Goal: Information Seeking & Learning: Learn about a topic

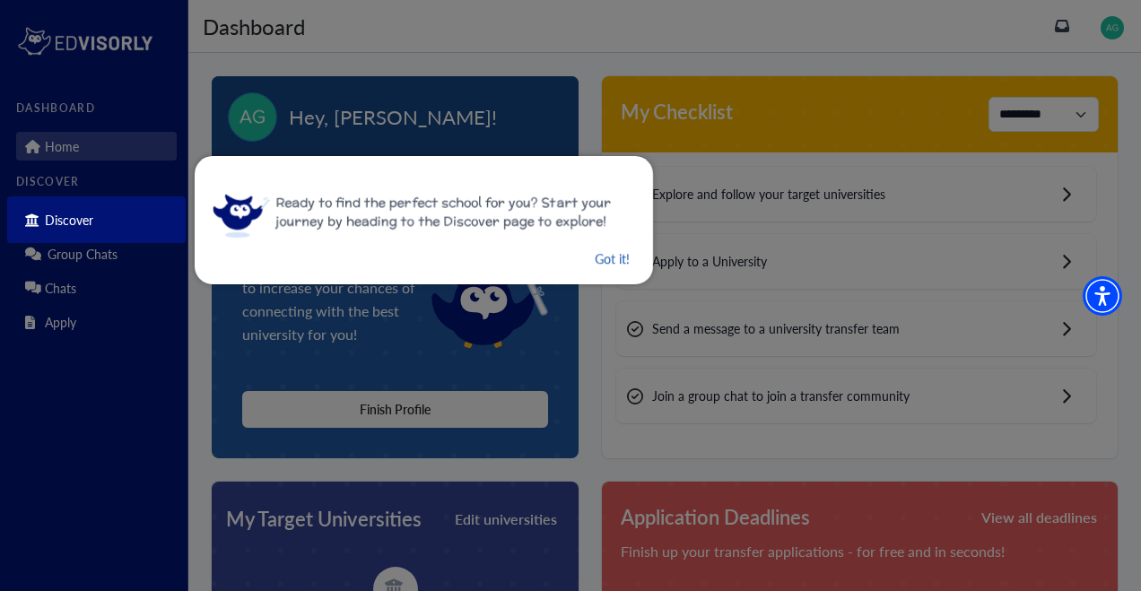
click at [607, 267] on button "Got it!" at bounding box center [612, 259] width 39 height 22
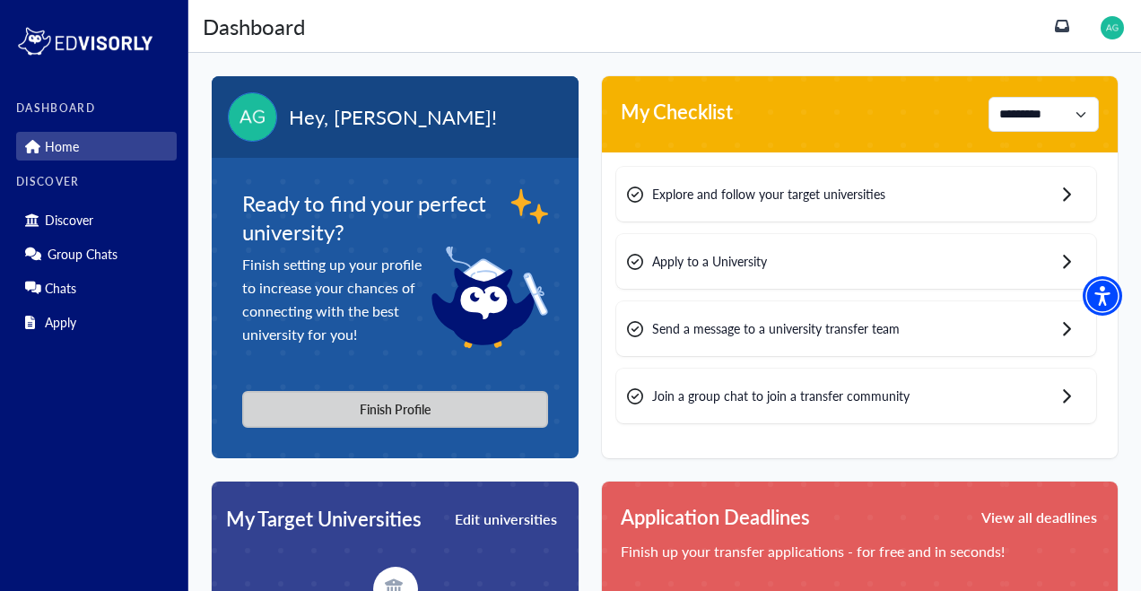
click at [442, 402] on button "Finish Profile" at bounding box center [395, 409] width 306 height 37
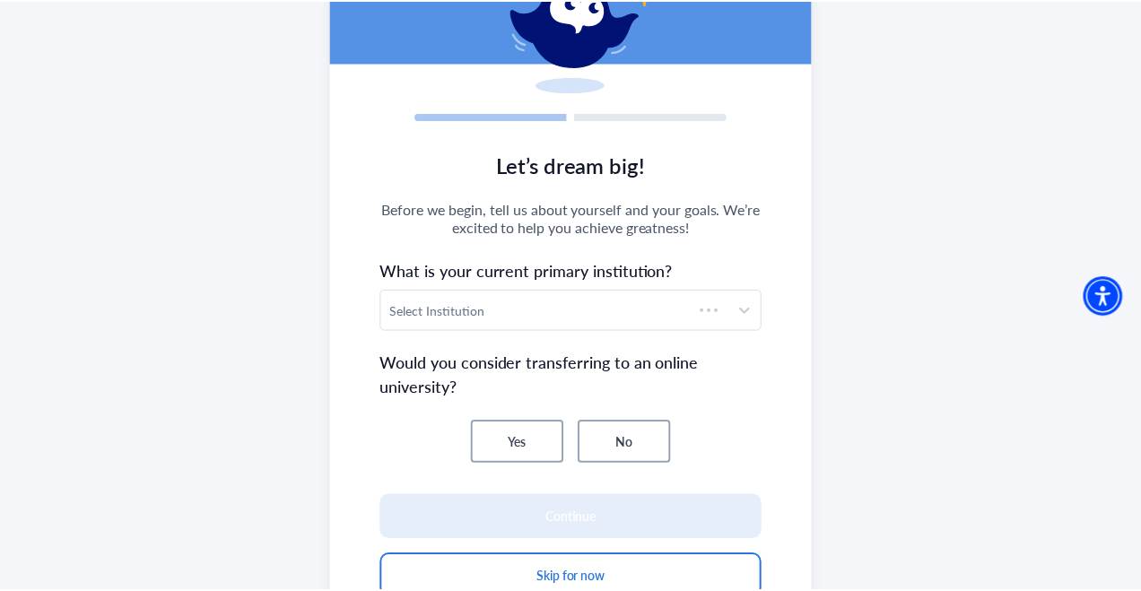
scroll to position [163, 0]
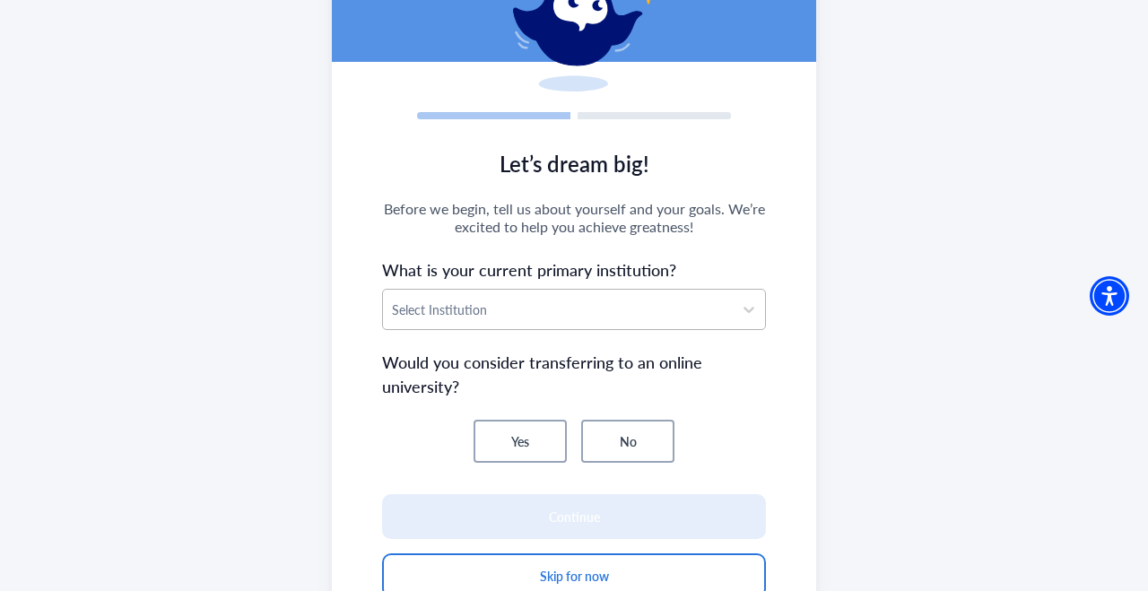
click at [705, 322] on div "Select Institution" at bounding box center [558, 309] width 350 height 39
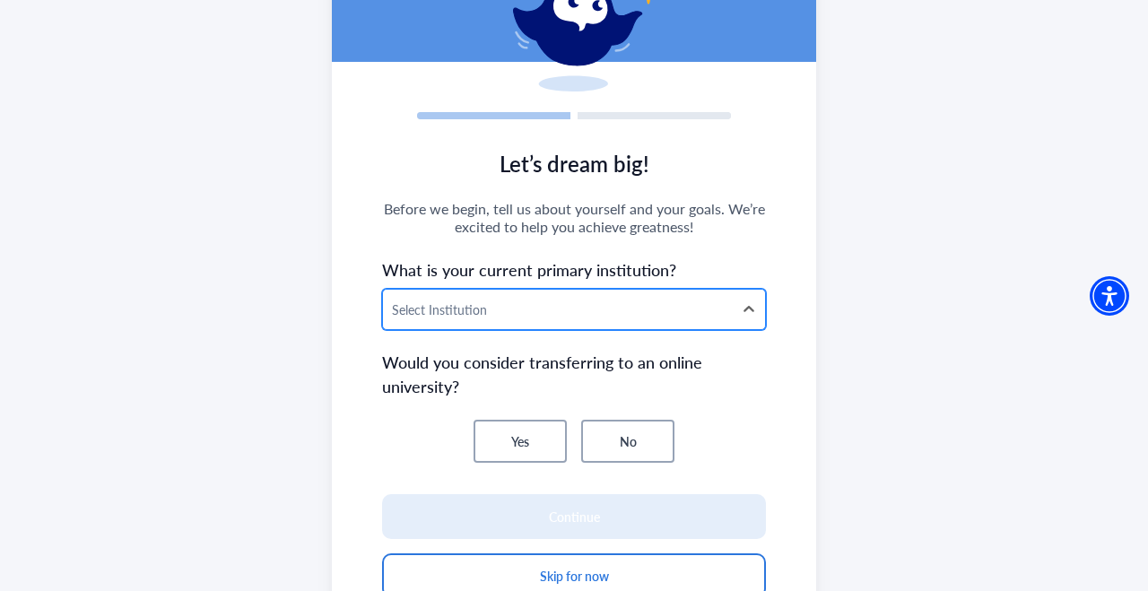
click at [589, 320] on div at bounding box center [558, 310] width 332 height 22
click at [533, 311] on div at bounding box center [558, 310] width 332 height 22
type input "**********"
click at [741, 308] on icon at bounding box center [749, 310] width 18 height 18
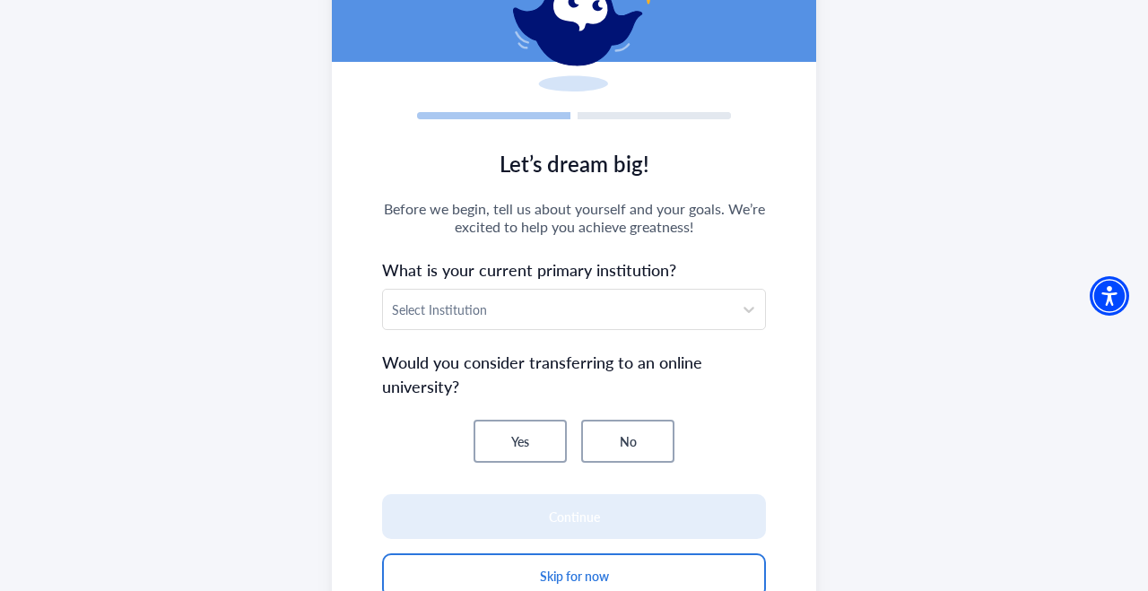
click at [633, 455] on button "No" at bounding box center [627, 441] width 93 height 43
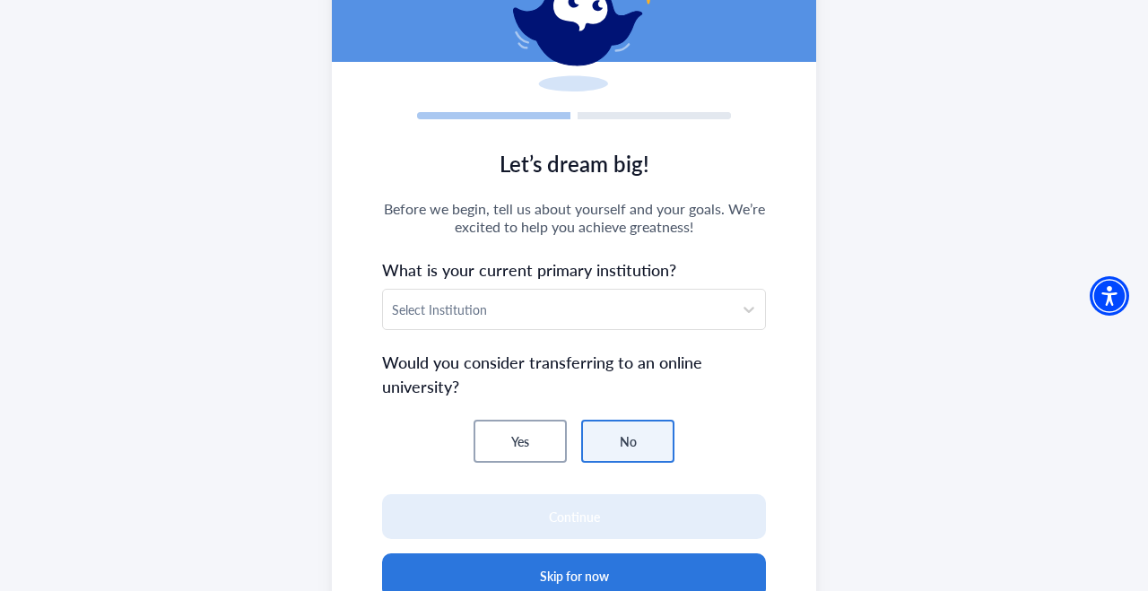
click at [523, 554] on button "Skip for now" at bounding box center [574, 576] width 384 height 45
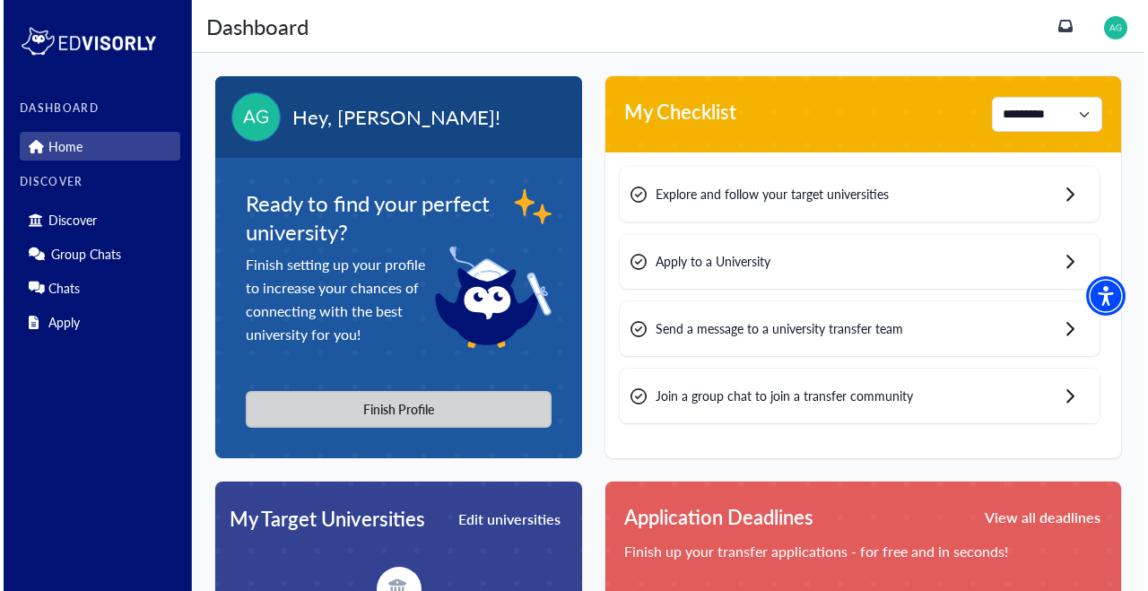
scroll to position [0, 0]
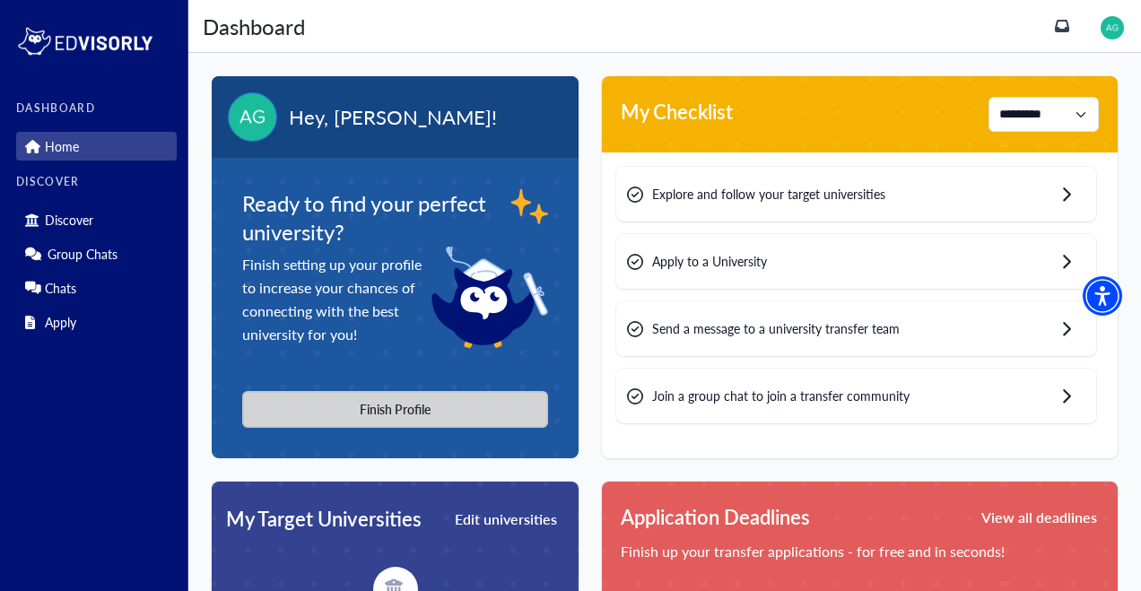
click at [391, 408] on button "Finish Profile" at bounding box center [395, 409] width 306 height 37
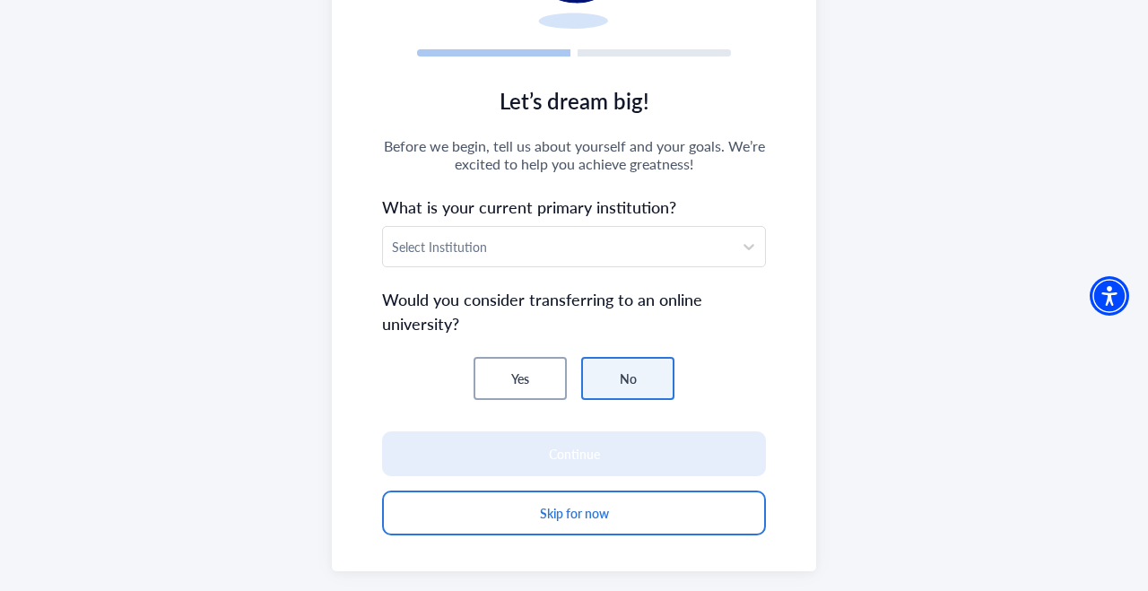
scroll to position [254, 0]
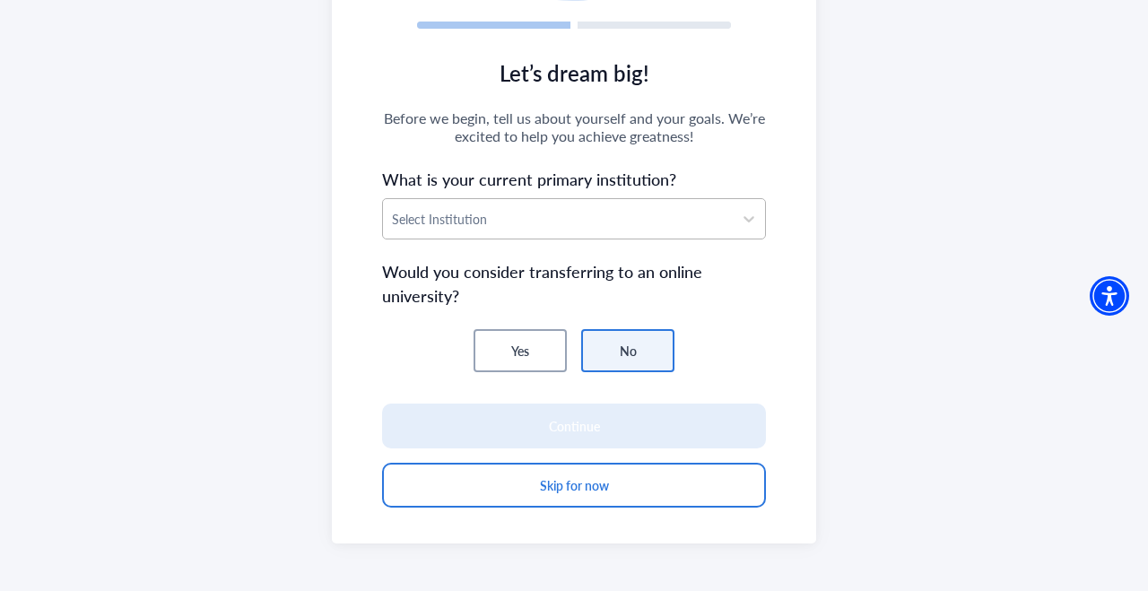
click at [635, 208] on div at bounding box center [558, 219] width 332 height 22
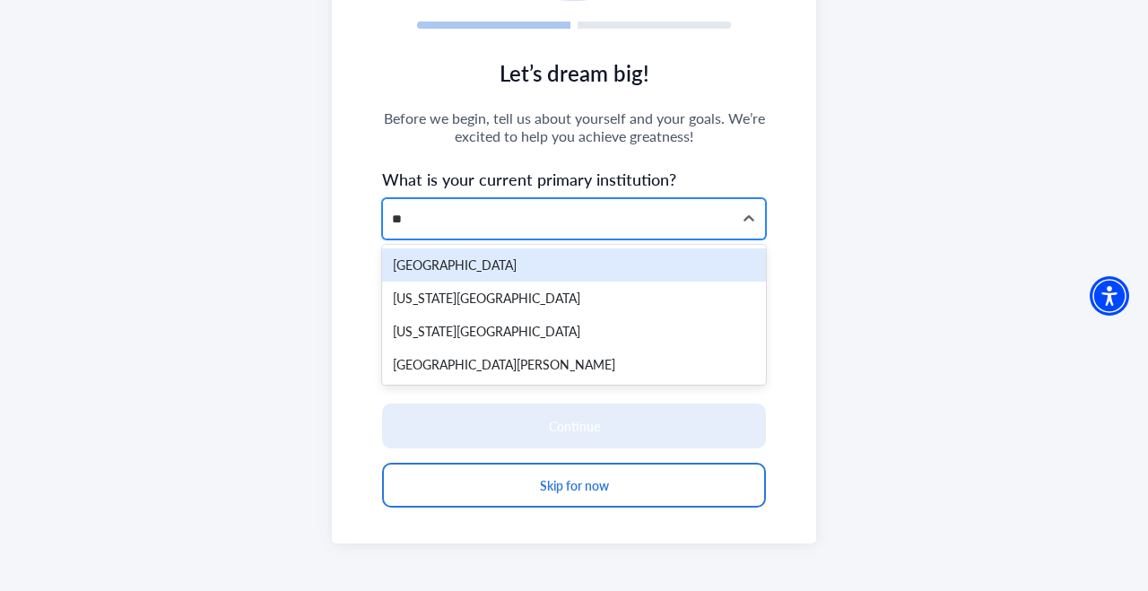
type input "*"
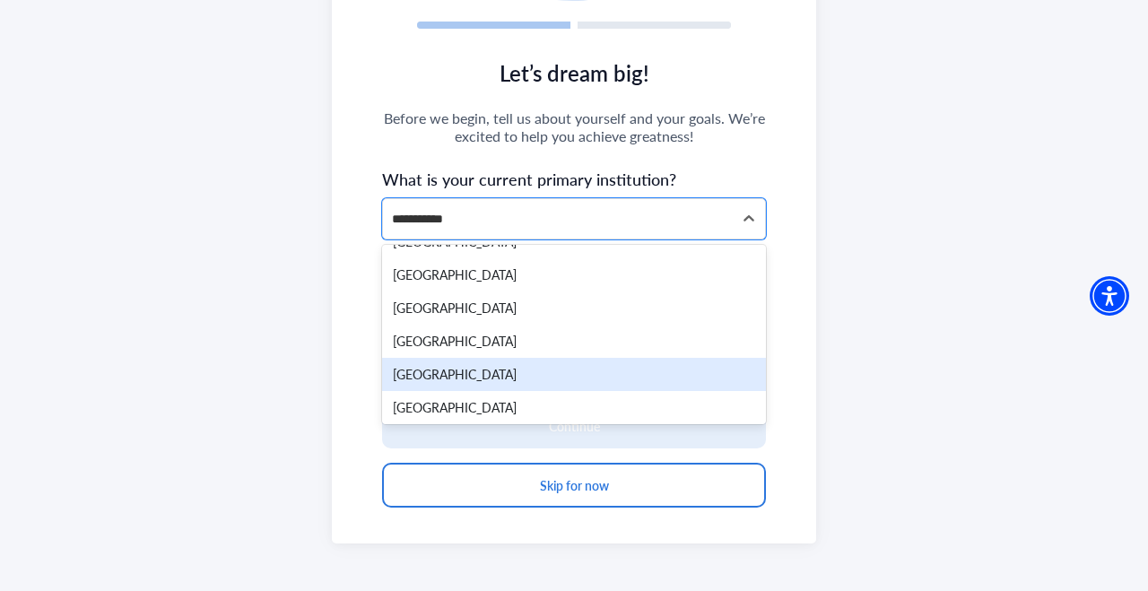
scroll to position [653, 0]
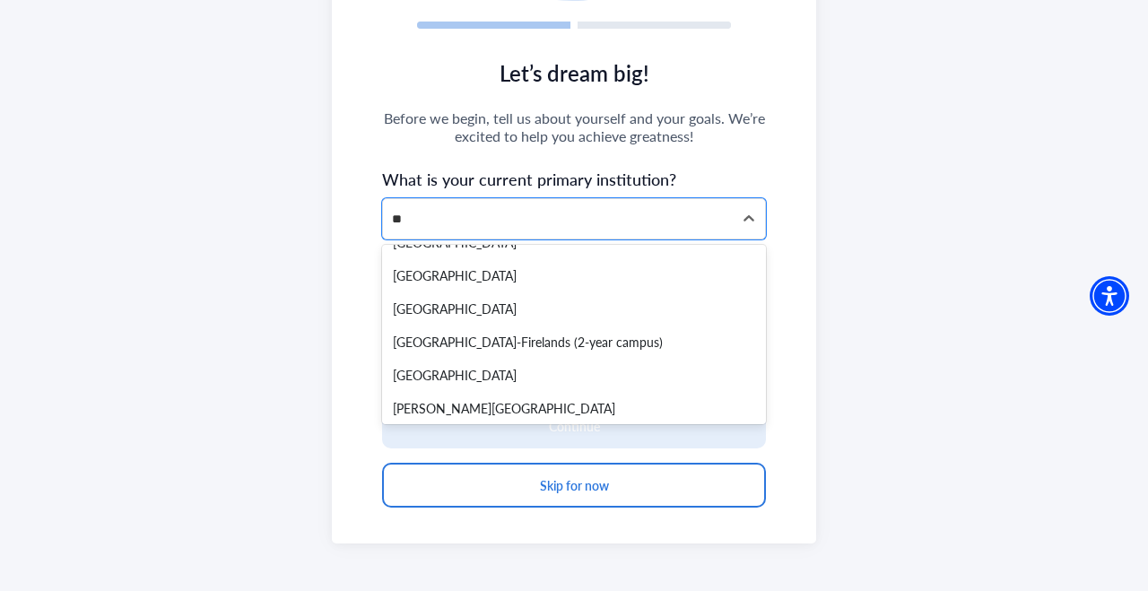
type input "*"
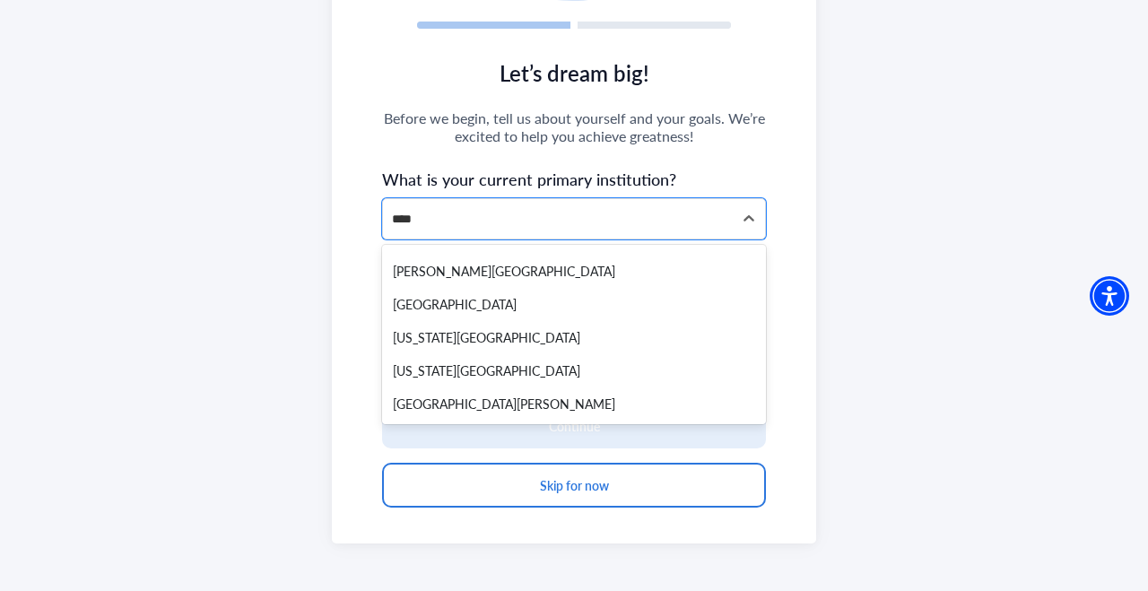
scroll to position [0, 0]
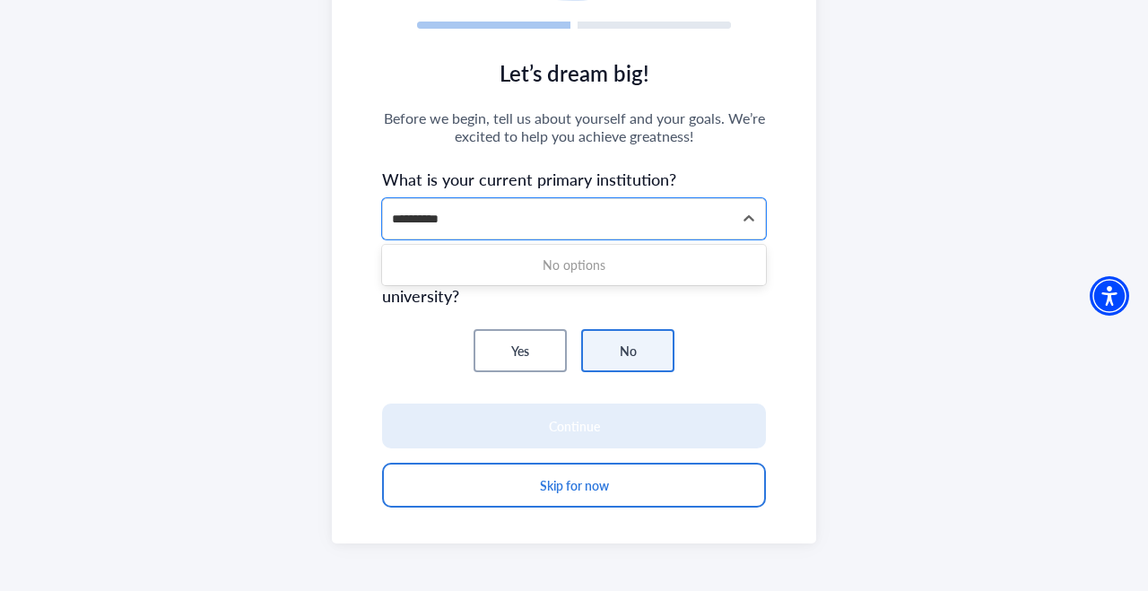
type input "********"
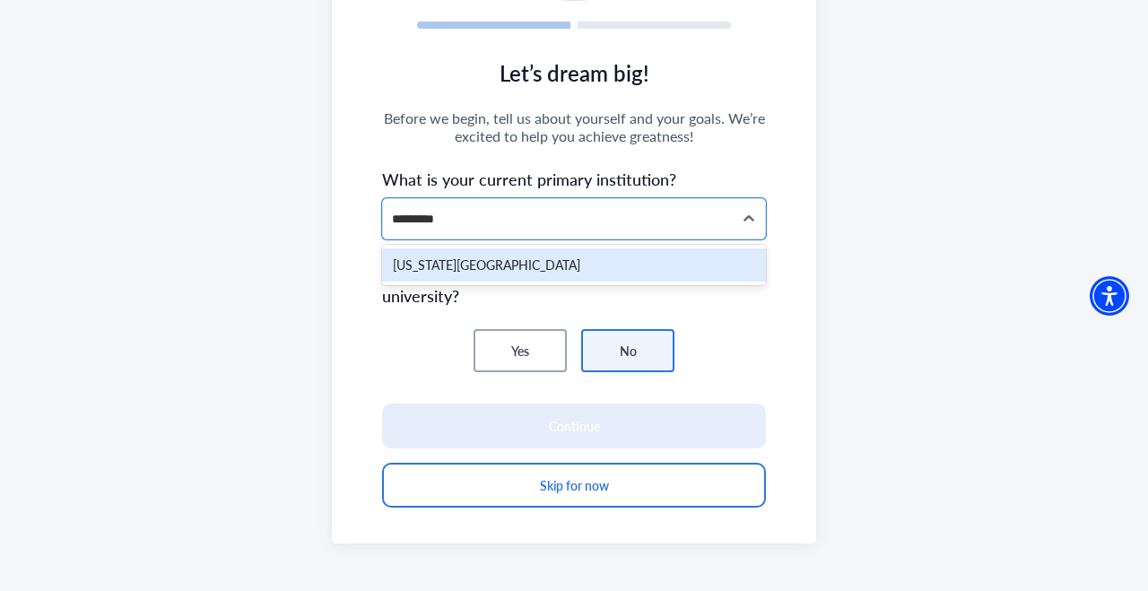
click at [501, 264] on div "[US_STATE][GEOGRAPHIC_DATA]" at bounding box center [574, 265] width 384 height 33
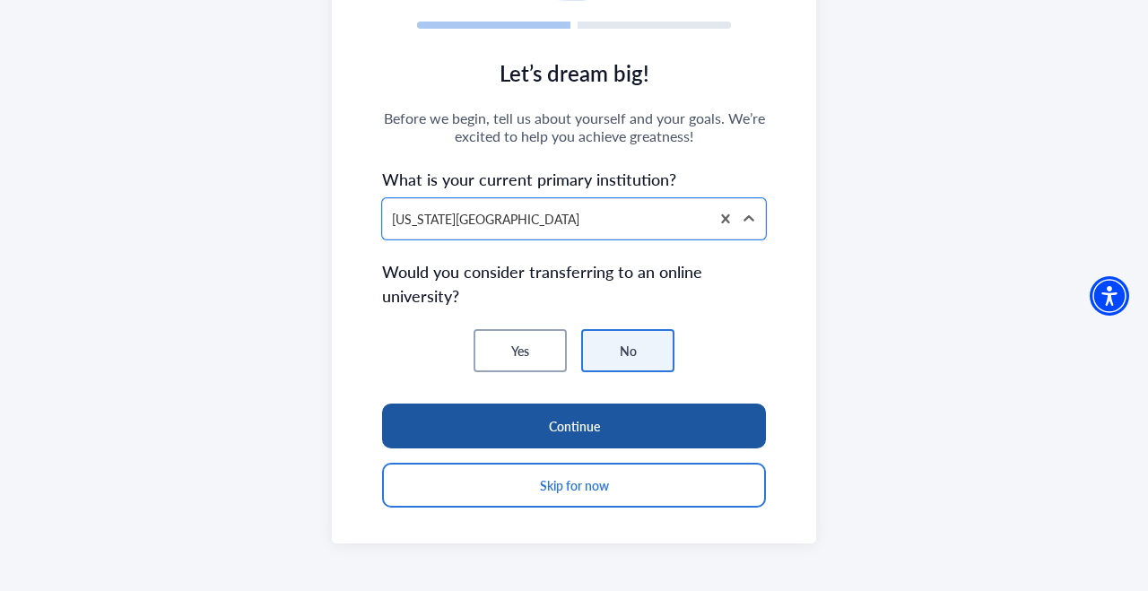
click at [495, 410] on button "Continue" at bounding box center [574, 426] width 384 height 45
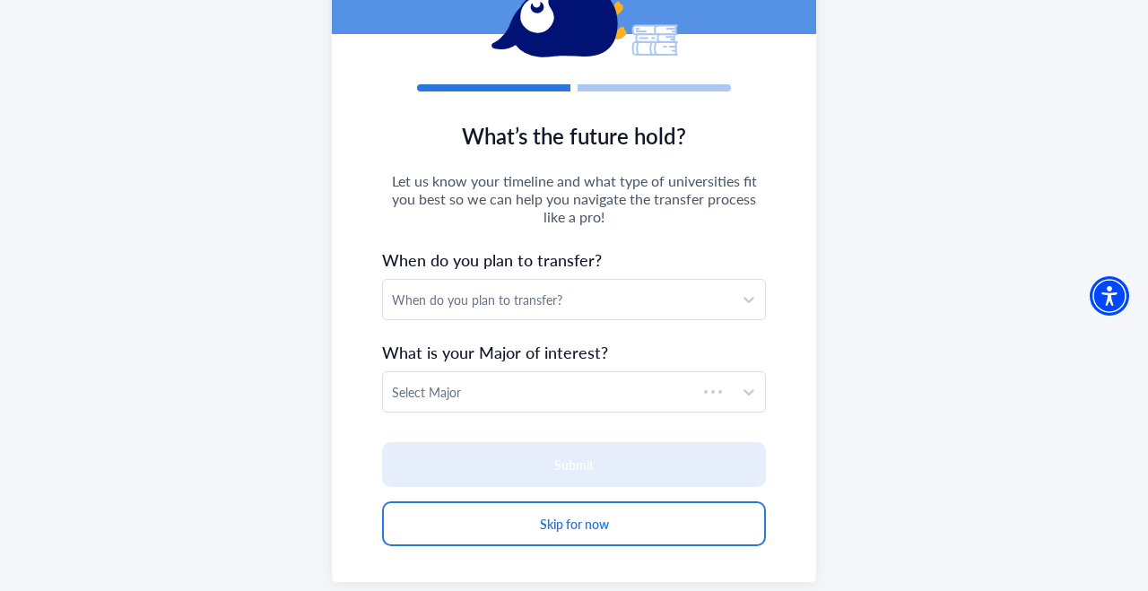
scroll to position [196, 0]
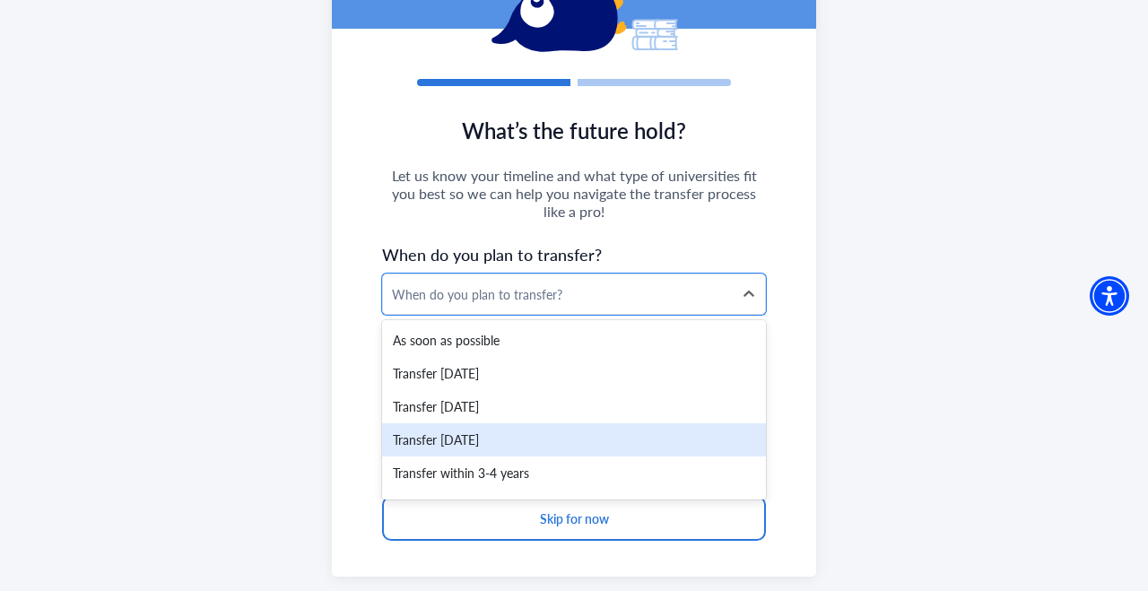
click at [563, 436] on div "Transfer [DATE]" at bounding box center [574, 439] width 384 height 33
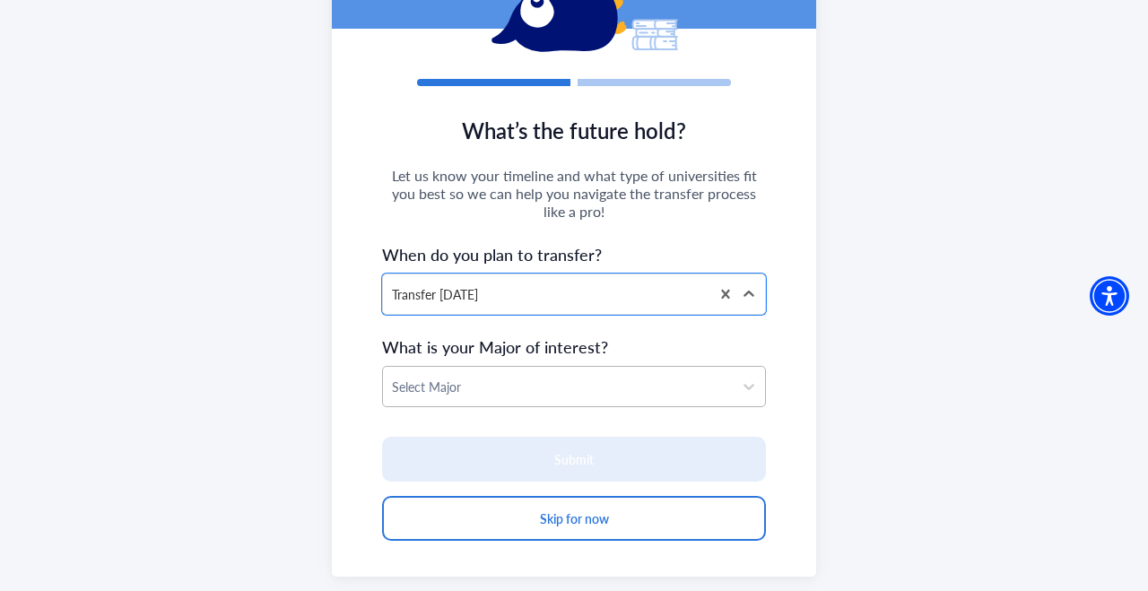
click at [663, 382] on div at bounding box center [558, 387] width 332 height 22
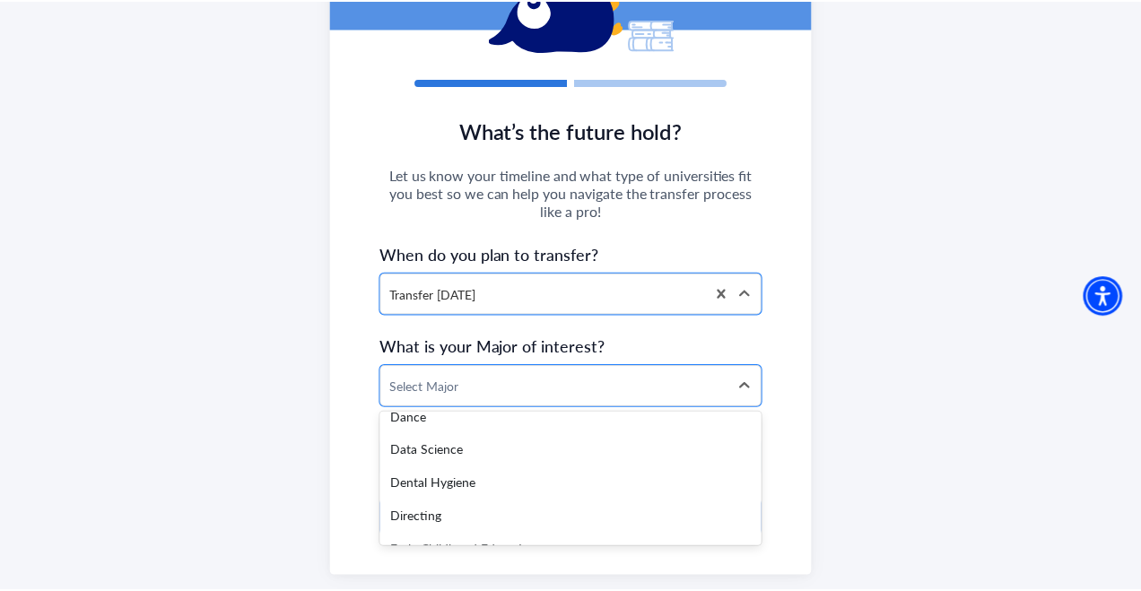
scroll to position [1329, 0]
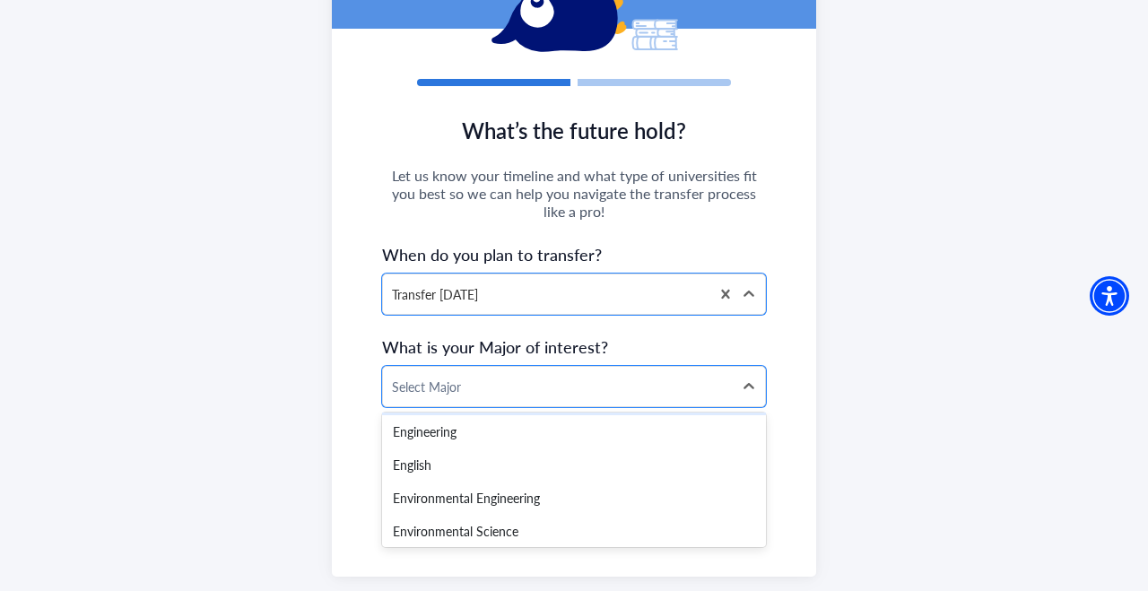
click at [912, 357] on div "What’s the future hold? Let us know your timeline and what type of universities…" at bounding box center [574, 246] width 1148 height 771
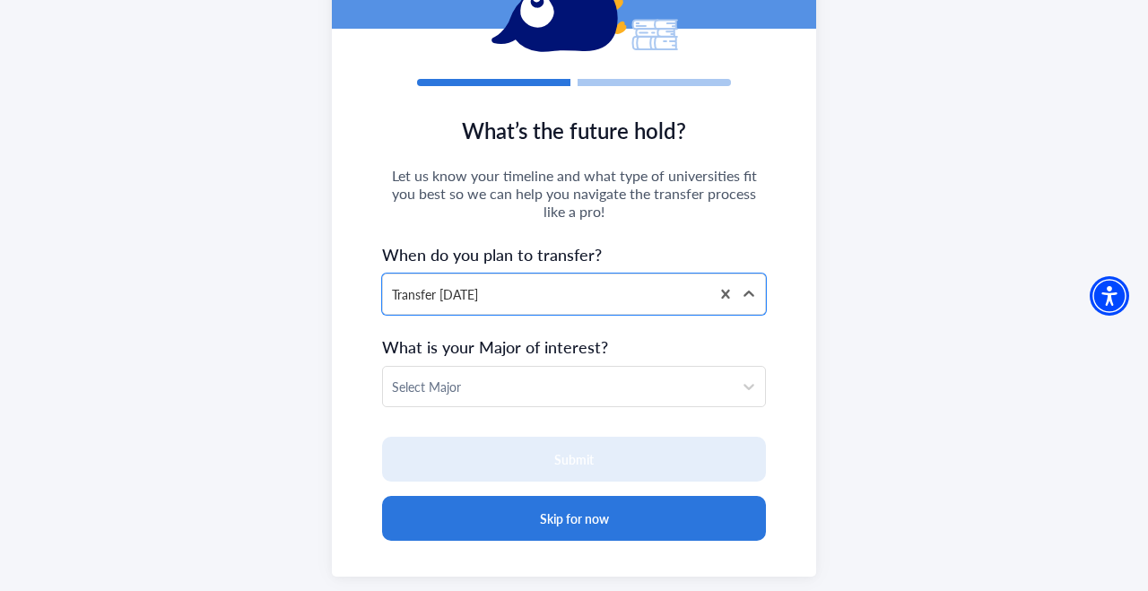
click at [549, 529] on button "Skip for now" at bounding box center [574, 518] width 384 height 45
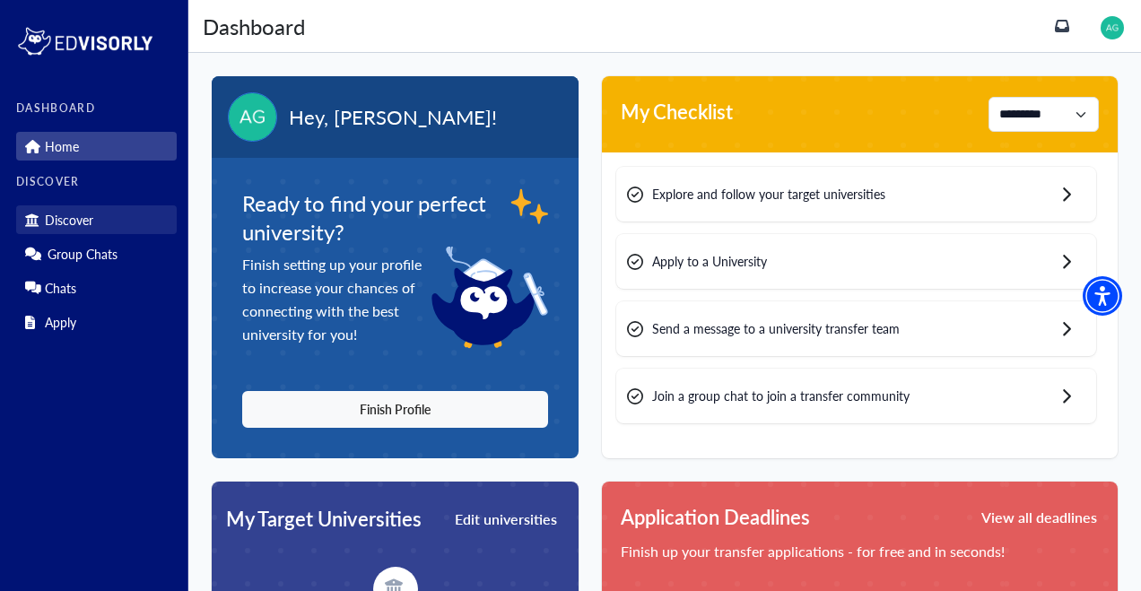
click at [100, 230] on link "Discover" at bounding box center [96, 219] width 161 height 29
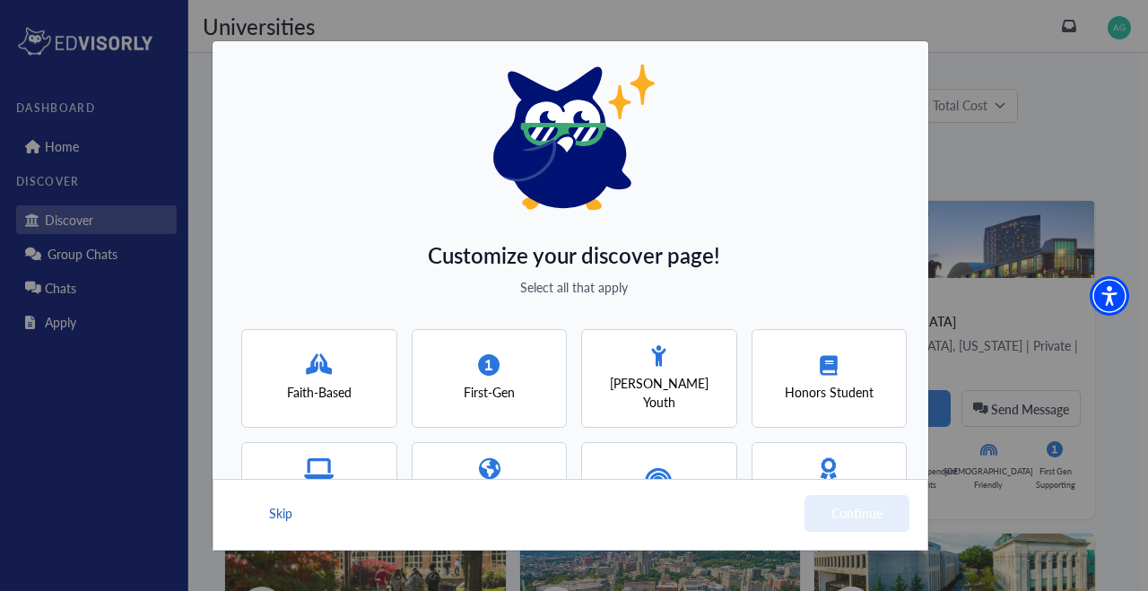
click at [275, 511] on button "Skip" at bounding box center [280, 513] width 27 height 37
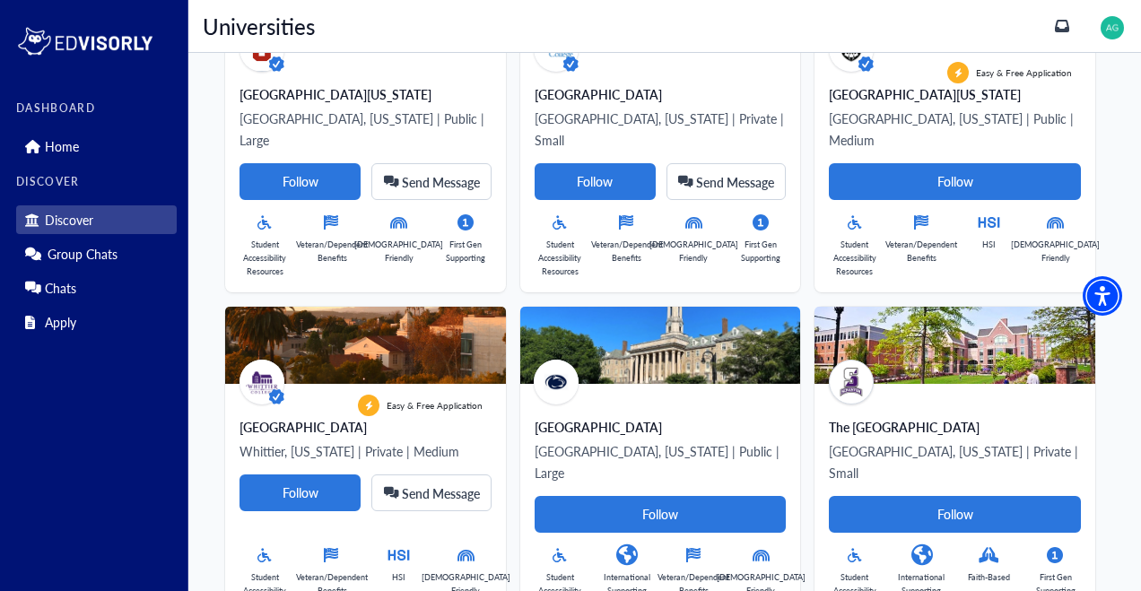
scroll to position [5993, 0]
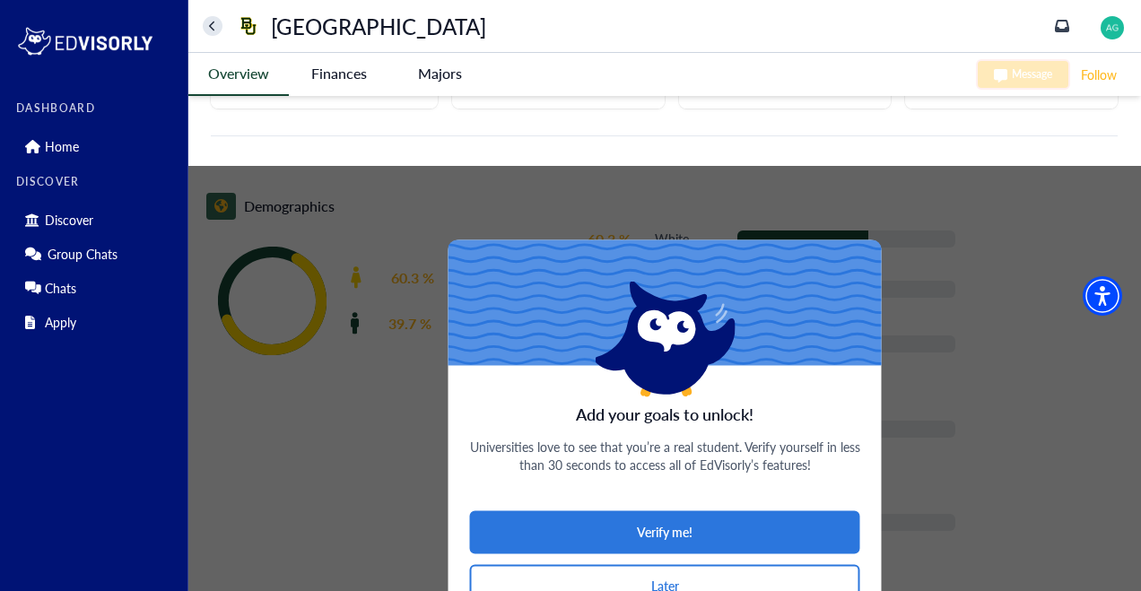
scroll to position [817, 0]
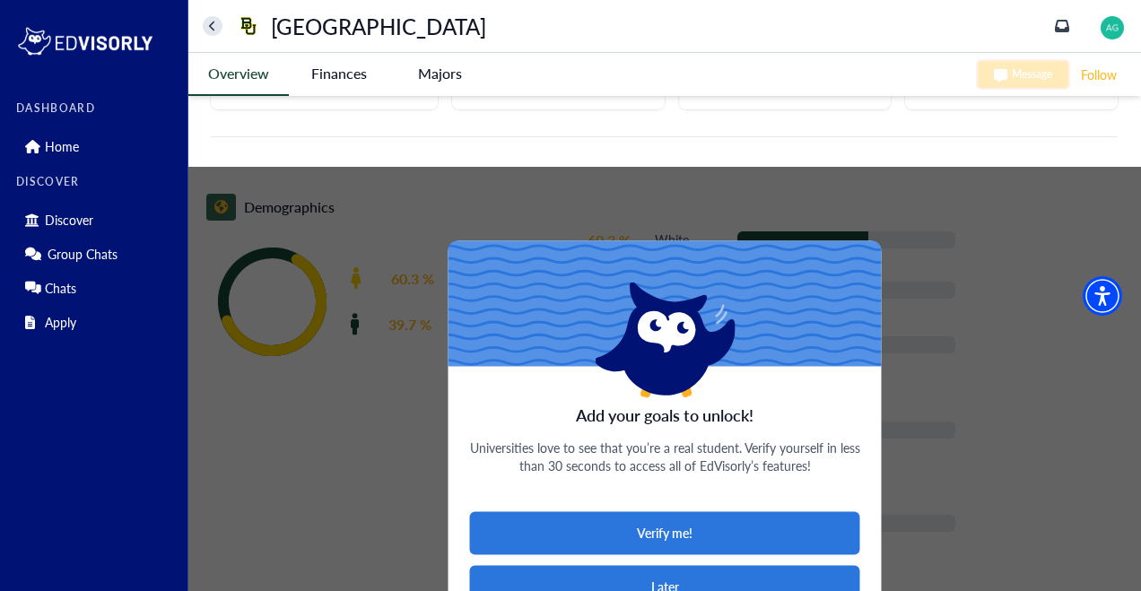
click at [720, 565] on button "Later" at bounding box center [665, 586] width 390 height 43
